Goal: Find specific page/section

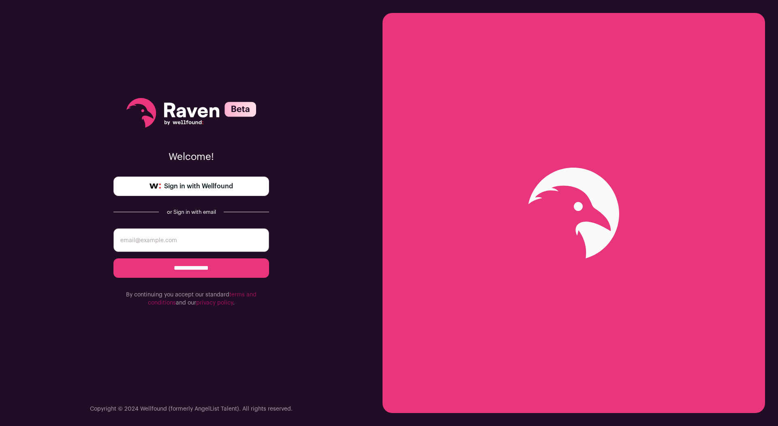
click at [174, 195] on link "Sign in with Wellfound" at bounding box center [191, 186] width 156 height 19
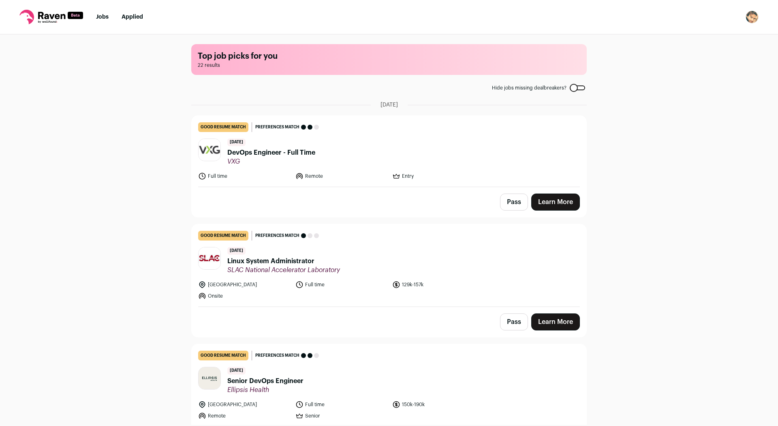
click at [132, 20] on li "Applied" at bounding box center [132, 17] width 21 height 8
click at [130, 19] on link "Applied" at bounding box center [132, 17] width 21 height 6
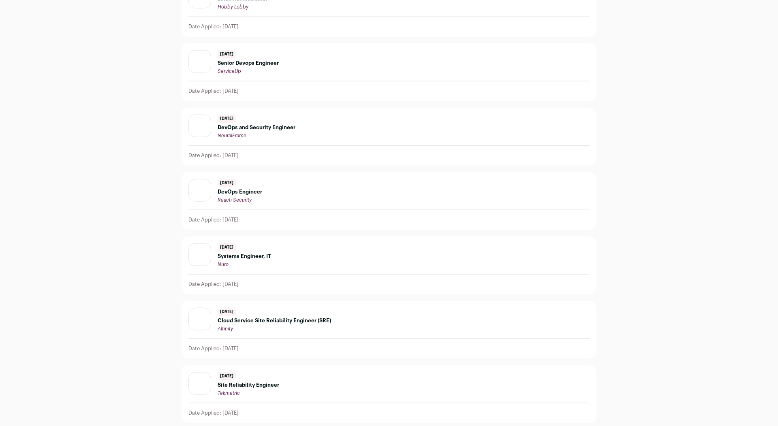
scroll to position [871, 0]
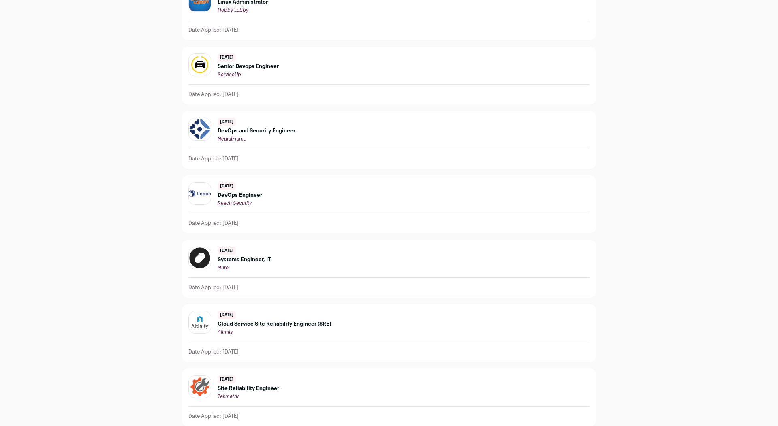
click at [237, 261] on span "Systems Engineer, IT" at bounding box center [244, 260] width 53 height 6
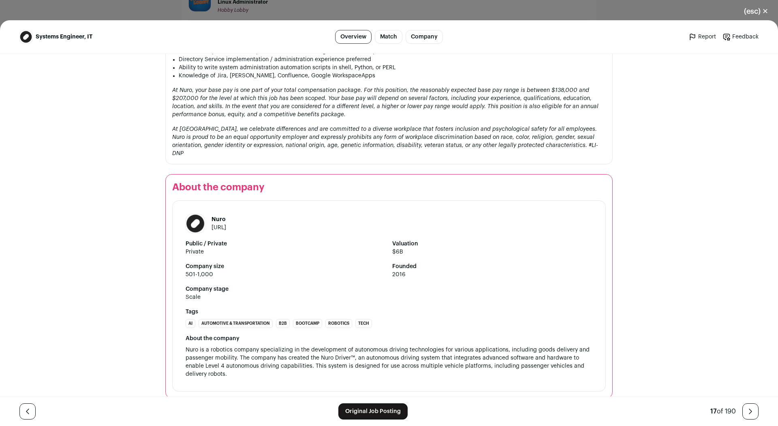
scroll to position [748, 0]
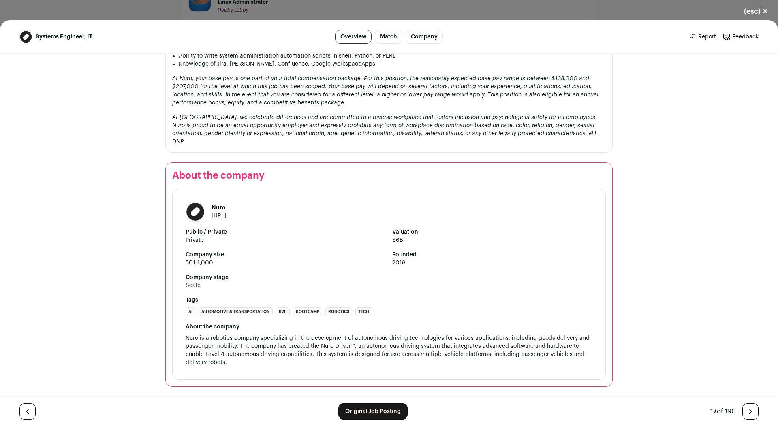
click at [373, 409] on link "Original Job Posting" at bounding box center [372, 412] width 69 height 16
click at [760, 9] on button "(esc) ✕" at bounding box center [756, 11] width 44 height 18
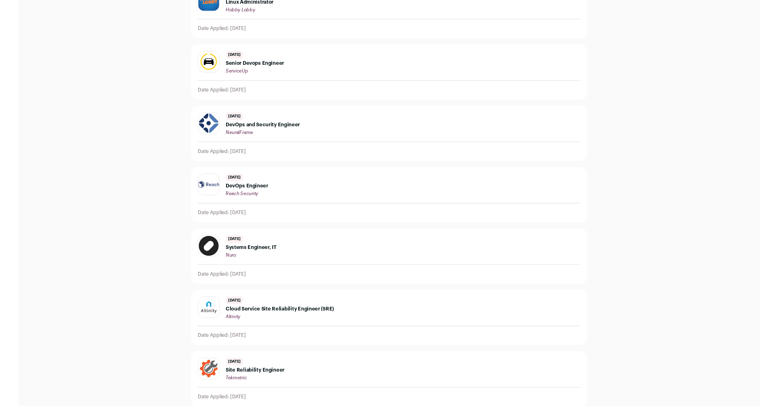
scroll to position [0, 0]
